Goal: Navigation & Orientation: Find specific page/section

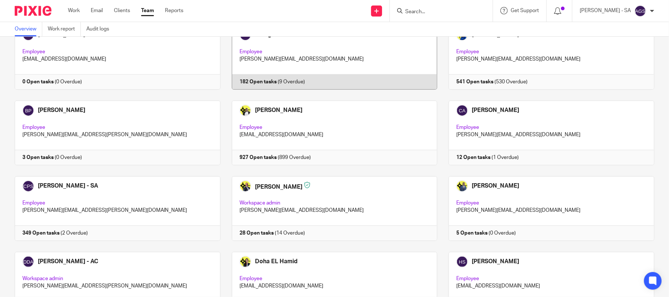
scroll to position [147, 0]
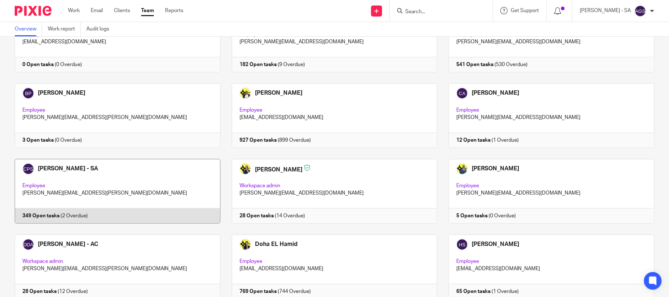
click at [46, 215] on link at bounding box center [111, 191] width 217 height 65
